Goal: Task Accomplishment & Management: Manage account settings

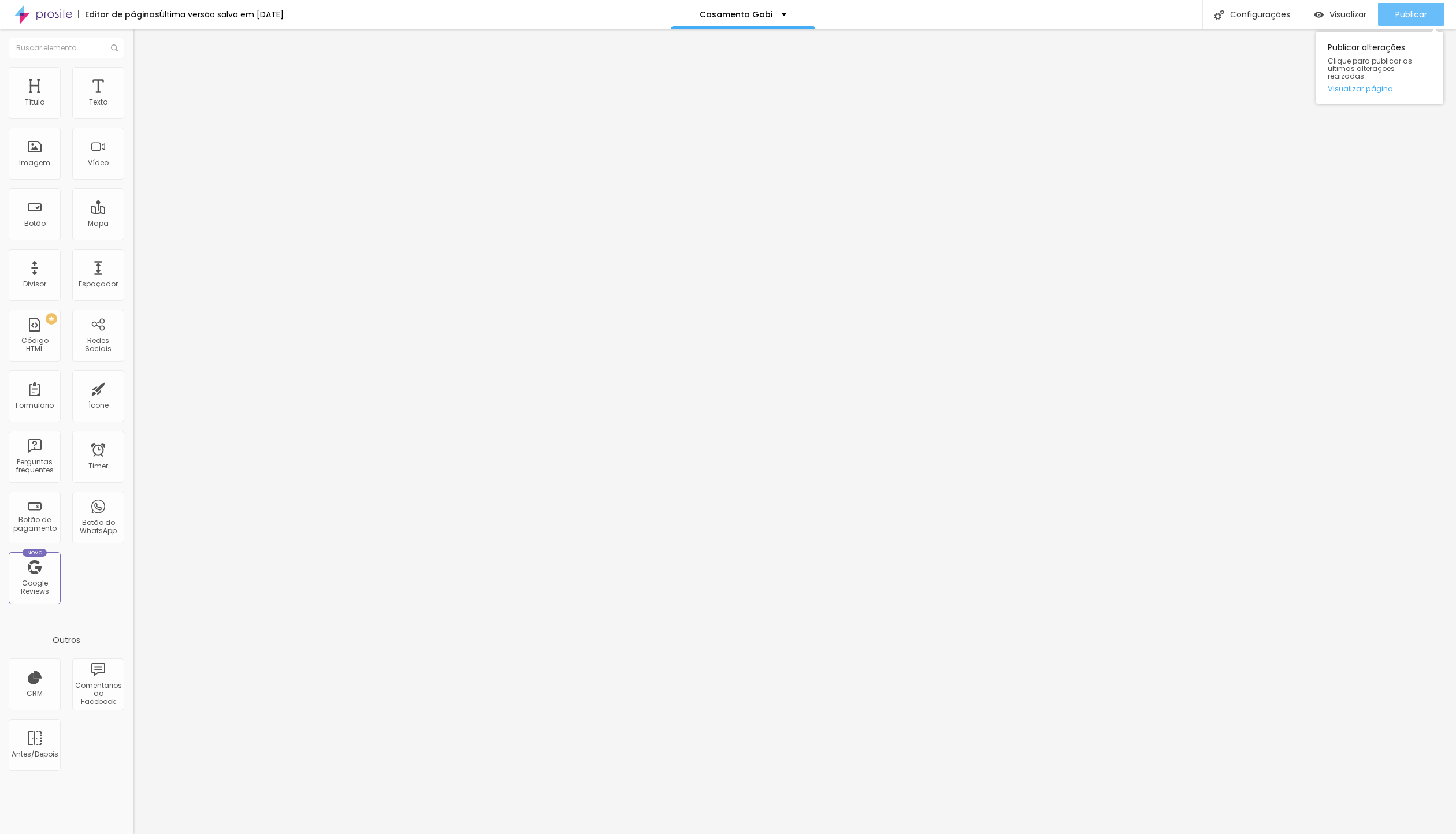
click at [1412, 6] on div "Publicar" at bounding box center [1411, 14] width 32 height 23
click at [756, 11] on p "Casamento Gabi" at bounding box center [748, 14] width 73 height 8
click at [1256, 22] on div "Configurações" at bounding box center [1252, 14] width 99 height 29
type input "MiniCasamento"
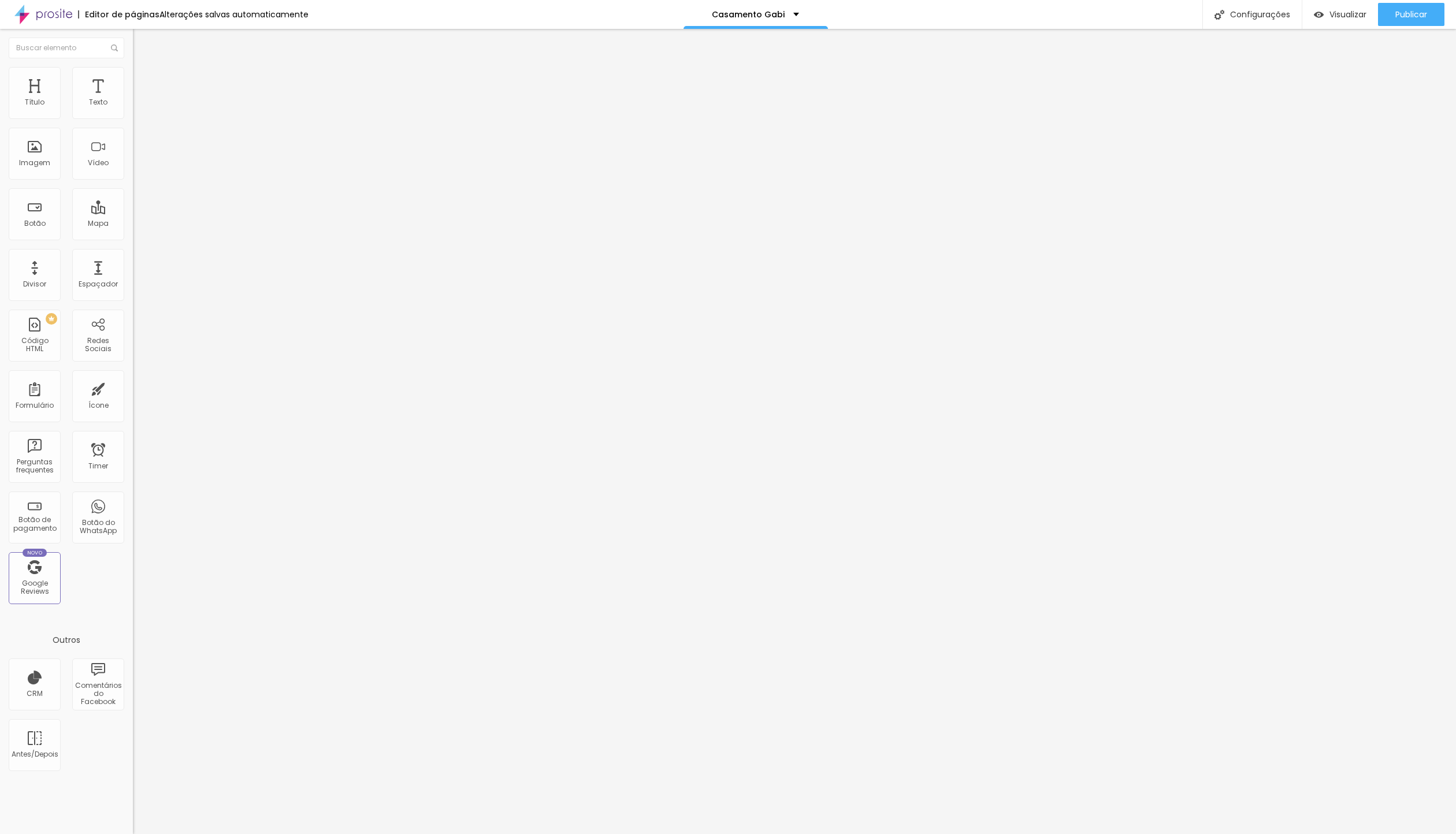
paste input "MiniCasamento"
type input "/minicasamento"
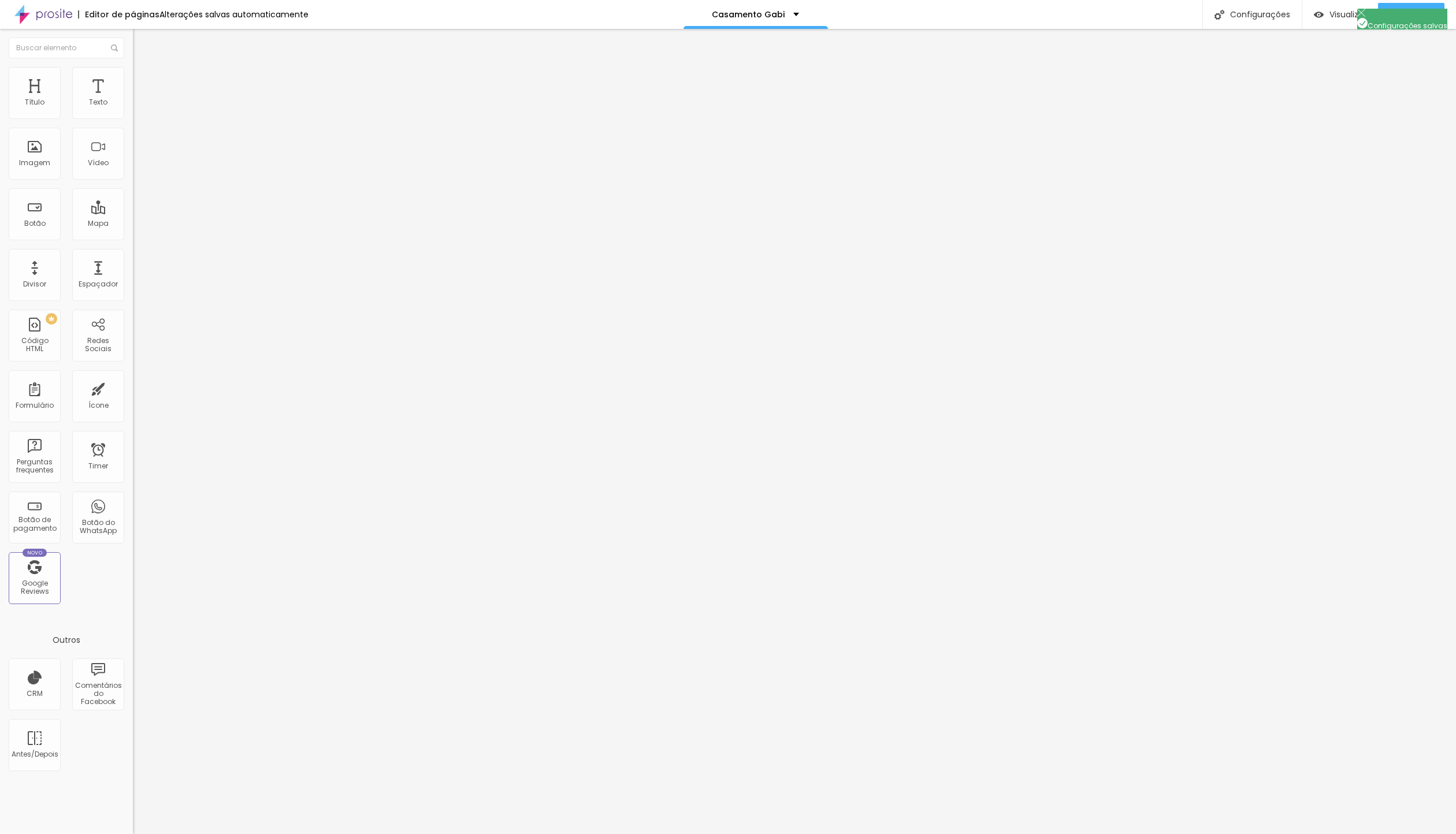
click at [943, 833] on div at bounding box center [728, 846] width 1456 height 11
click at [1403, 23] on div "Publicar" at bounding box center [1411, 14] width 32 height 23
click at [141, 38] on img "button" at bounding box center [146, 42] width 9 height 9
click at [42, 14] on img at bounding box center [43, 14] width 58 height 29
